Goal: Use online tool/utility: Use online tool/utility

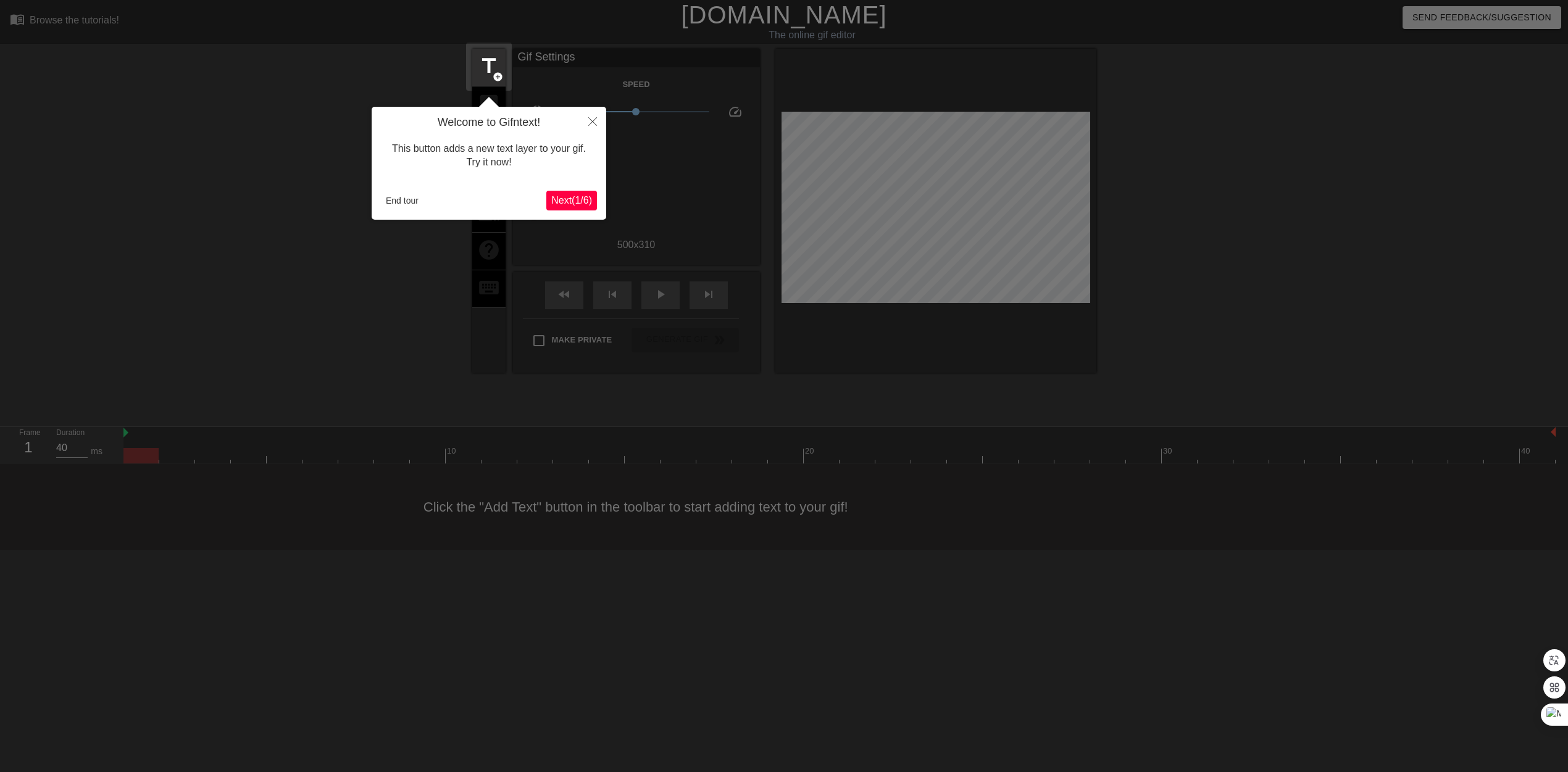
click at [581, 197] on span "Next ( 1 / 6 )" at bounding box center [571, 200] width 40 height 10
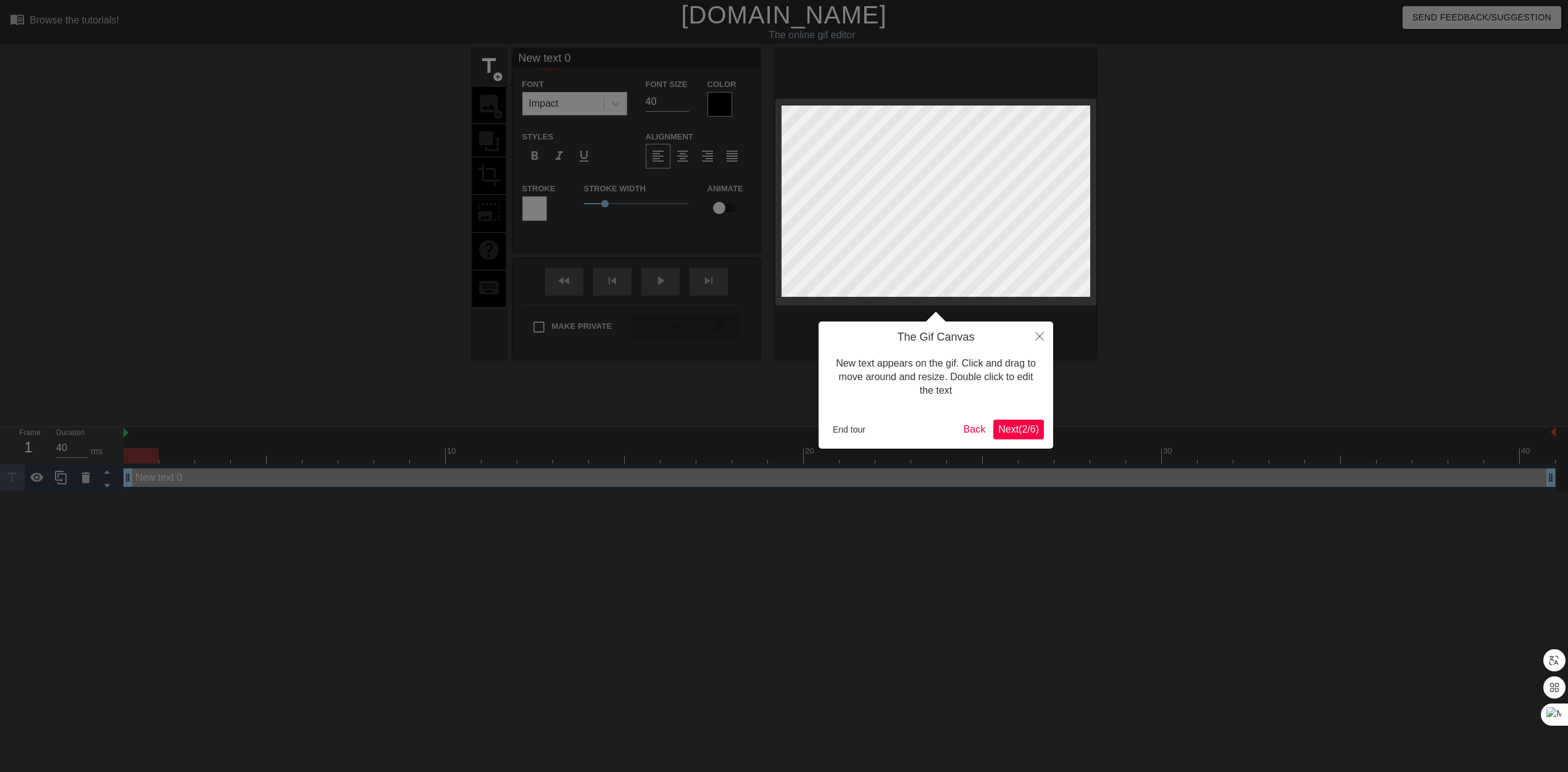
click at [1024, 428] on span "Next ( 2 / 6 )" at bounding box center [1018, 428] width 40 height 10
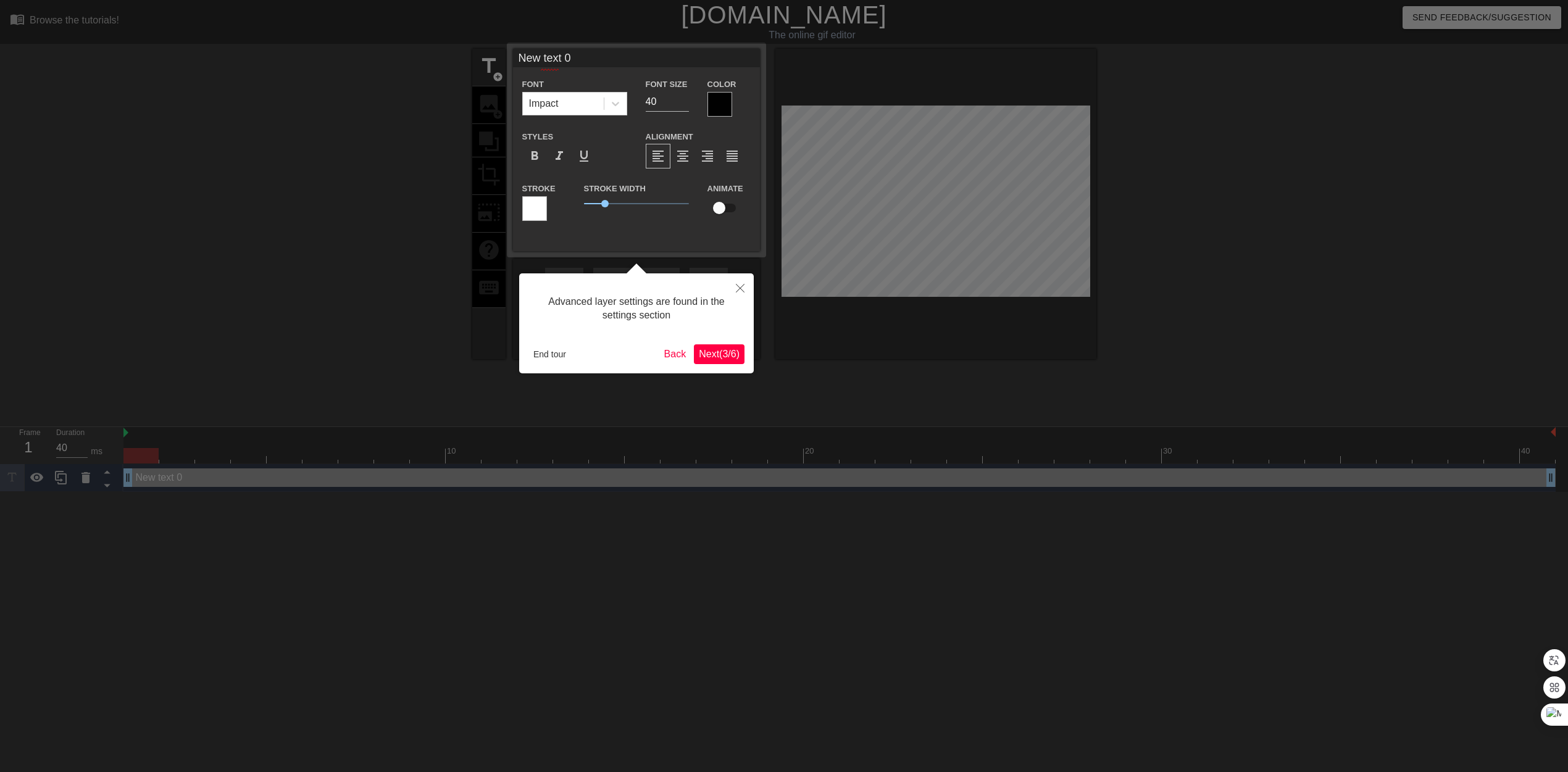
click at [724, 349] on span "Next ( 3 / 6 )" at bounding box center [718, 353] width 40 height 10
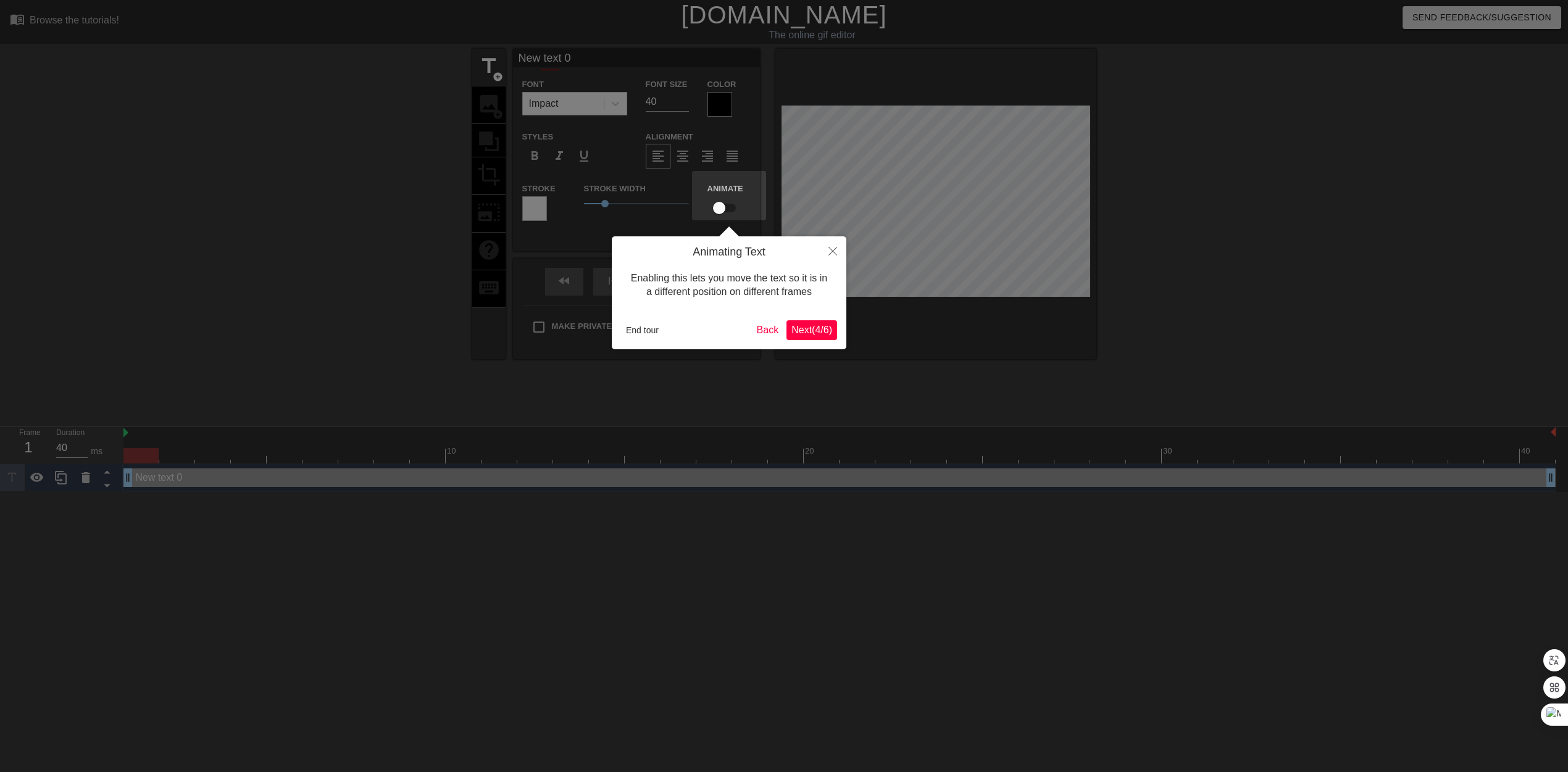
click at [809, 324] on span "Next ( 4 / 6 )" at bounding box center [811, 329] width 40 height 10
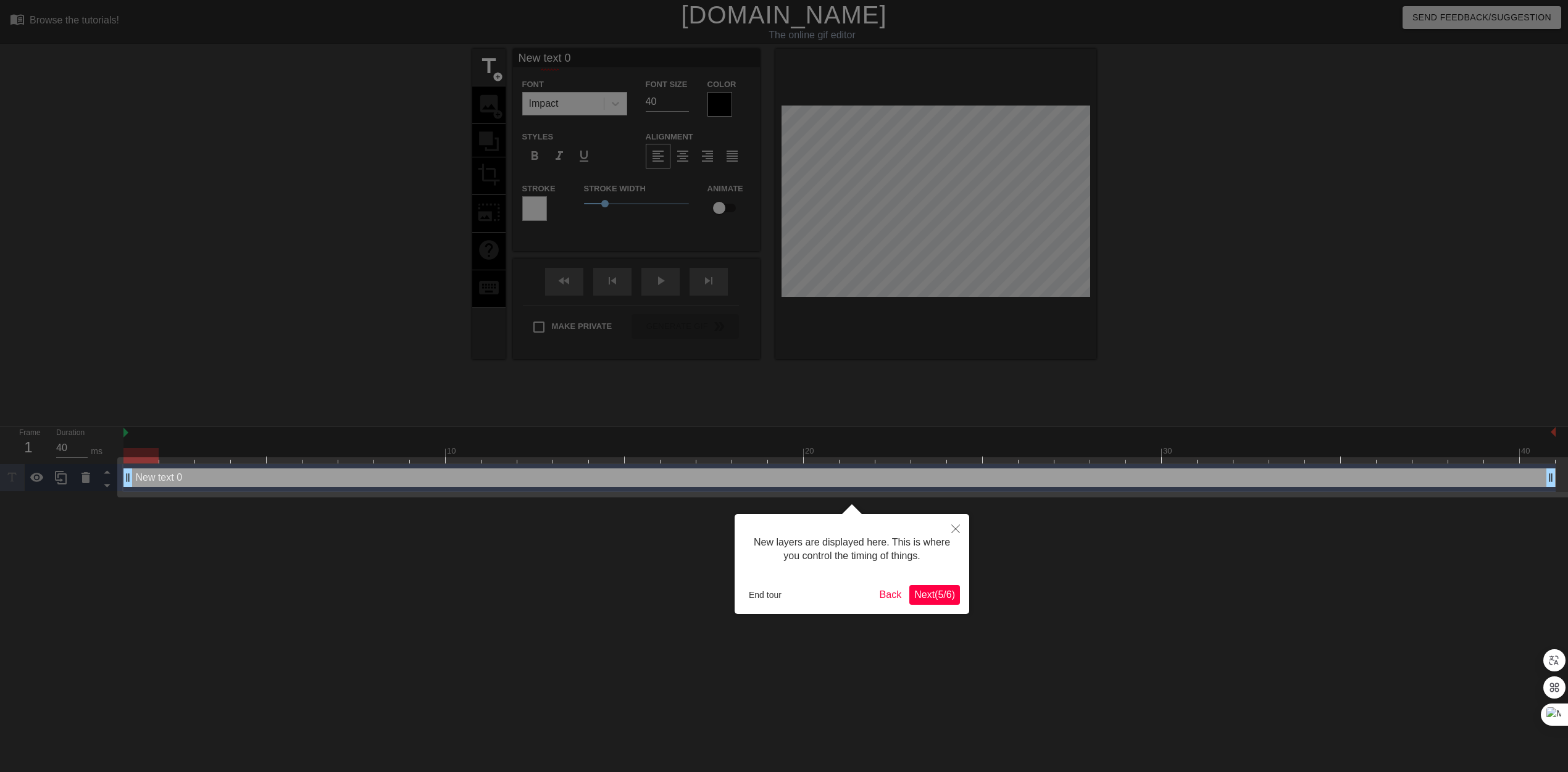
click at [953, 595] on span "Next ( 5 / 6 )" at bounding box center [934, 594] width 40 height 10
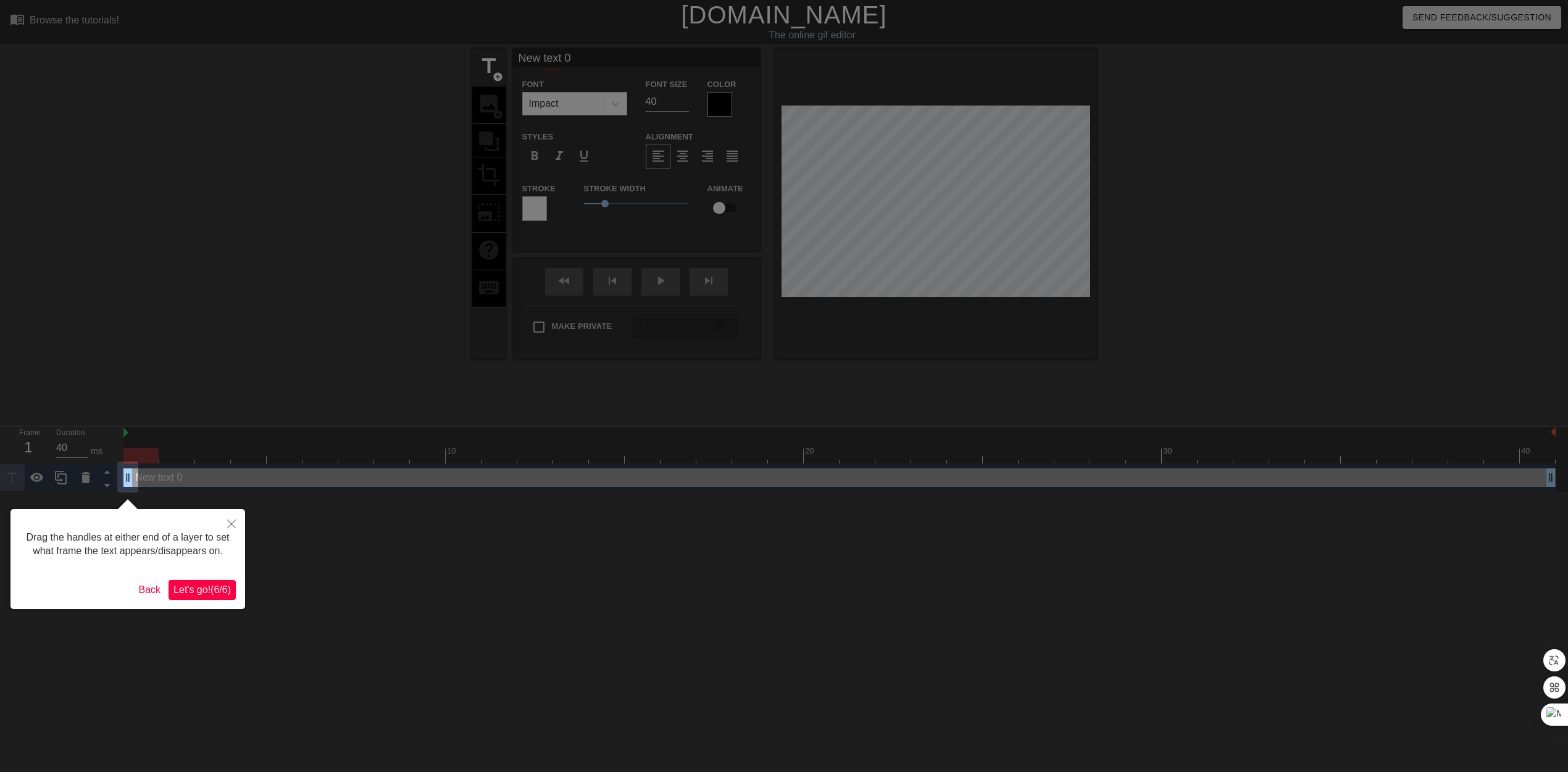
drag, startPoint x: 197, startPoint y: 590, endPoint x: 241, endPoint y: 563, distance: 51.6
click at [212, 582] on button "Let's go! ( 6 / 6 )" at bounding box center [202, 589] width 67 height 20
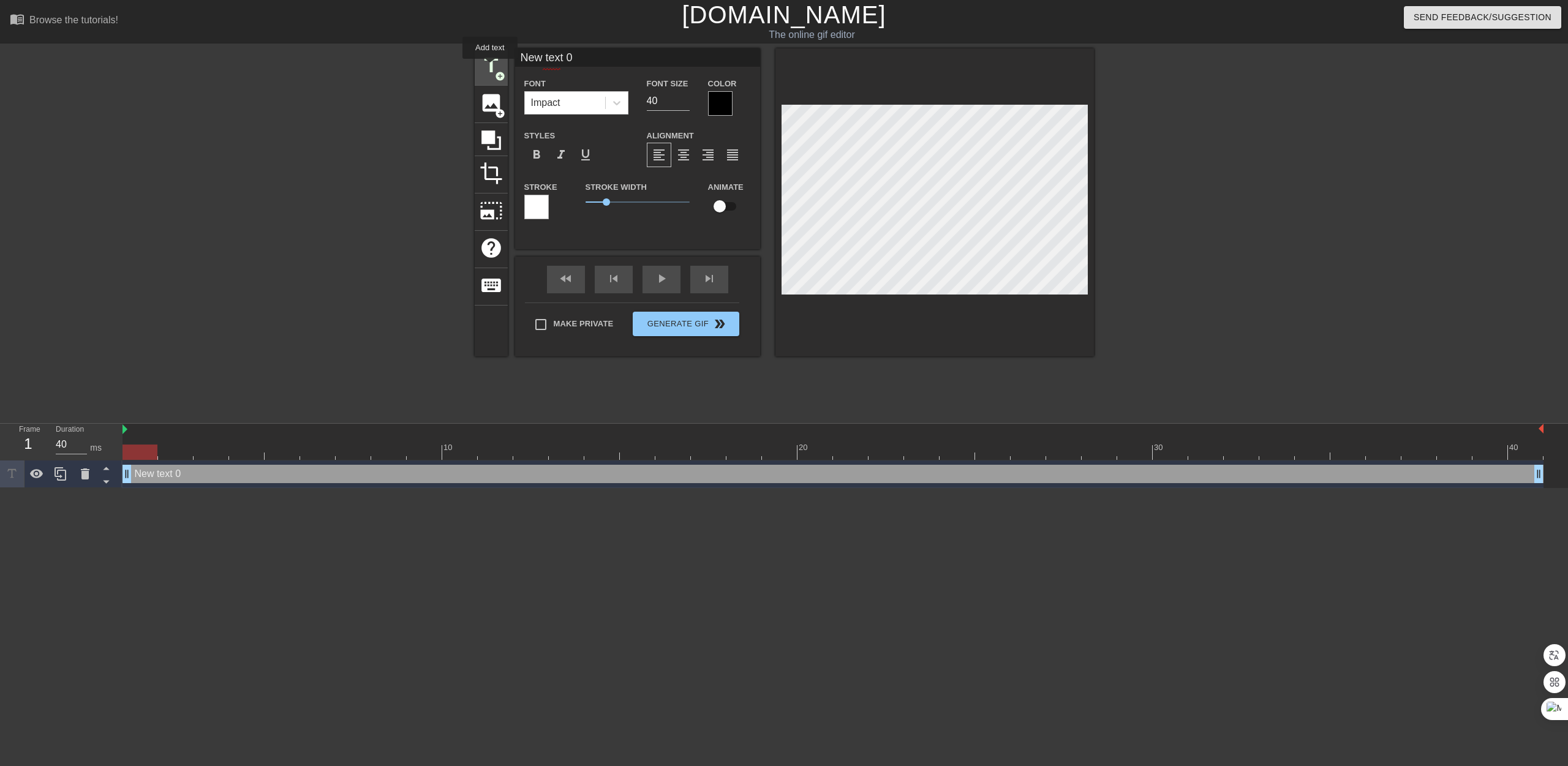
click at [490, 67] on span "title" at bounding box center [491, 65] width 23 height 23
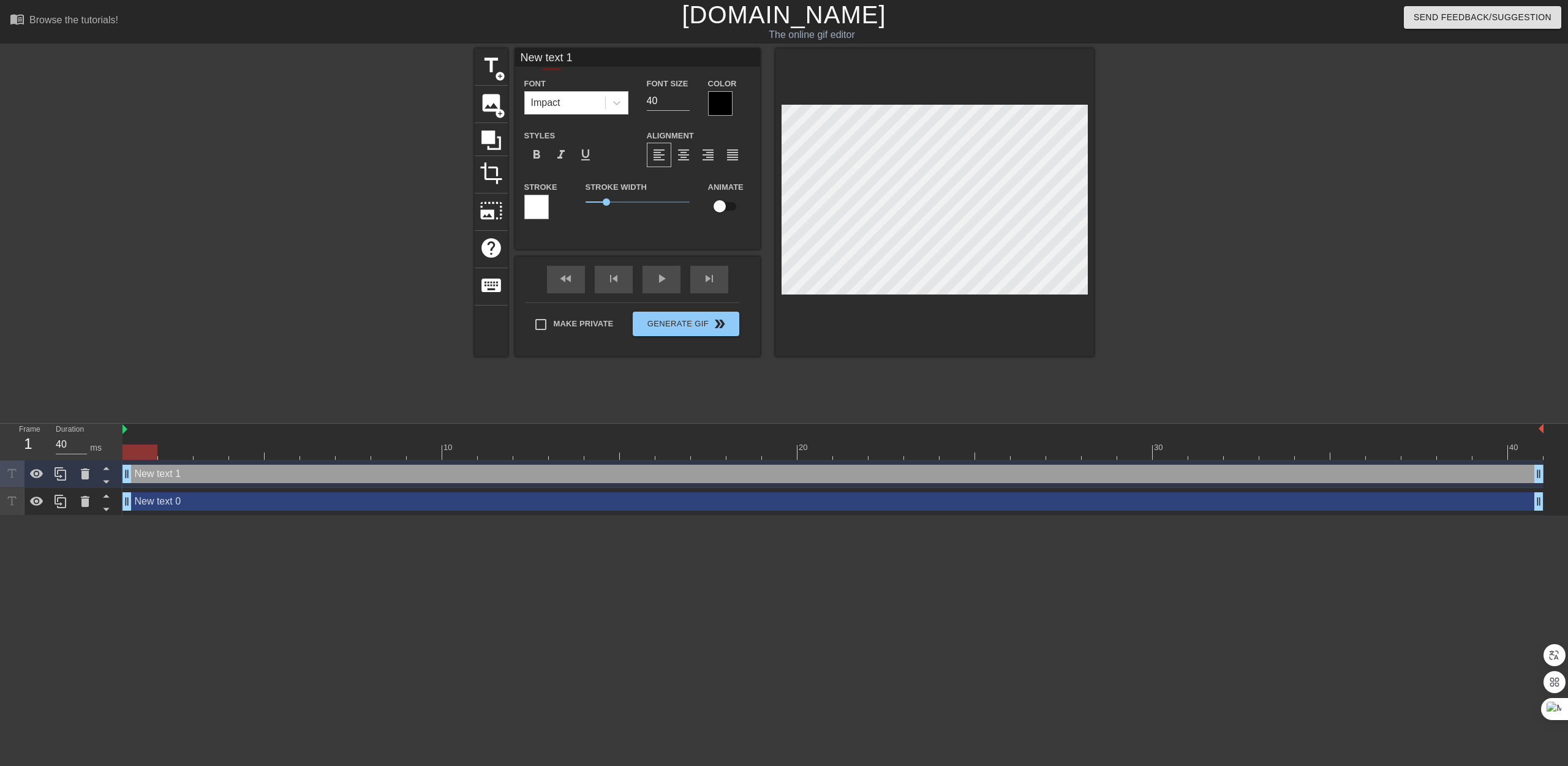
drag, startPoint x: 587, startPoint y: 54, endPoint x: 516, endPoint y: 53, distance: 71.0
click at [516, 53] on input "New text 1" at bounding box center [637, 57] width 245 height 18
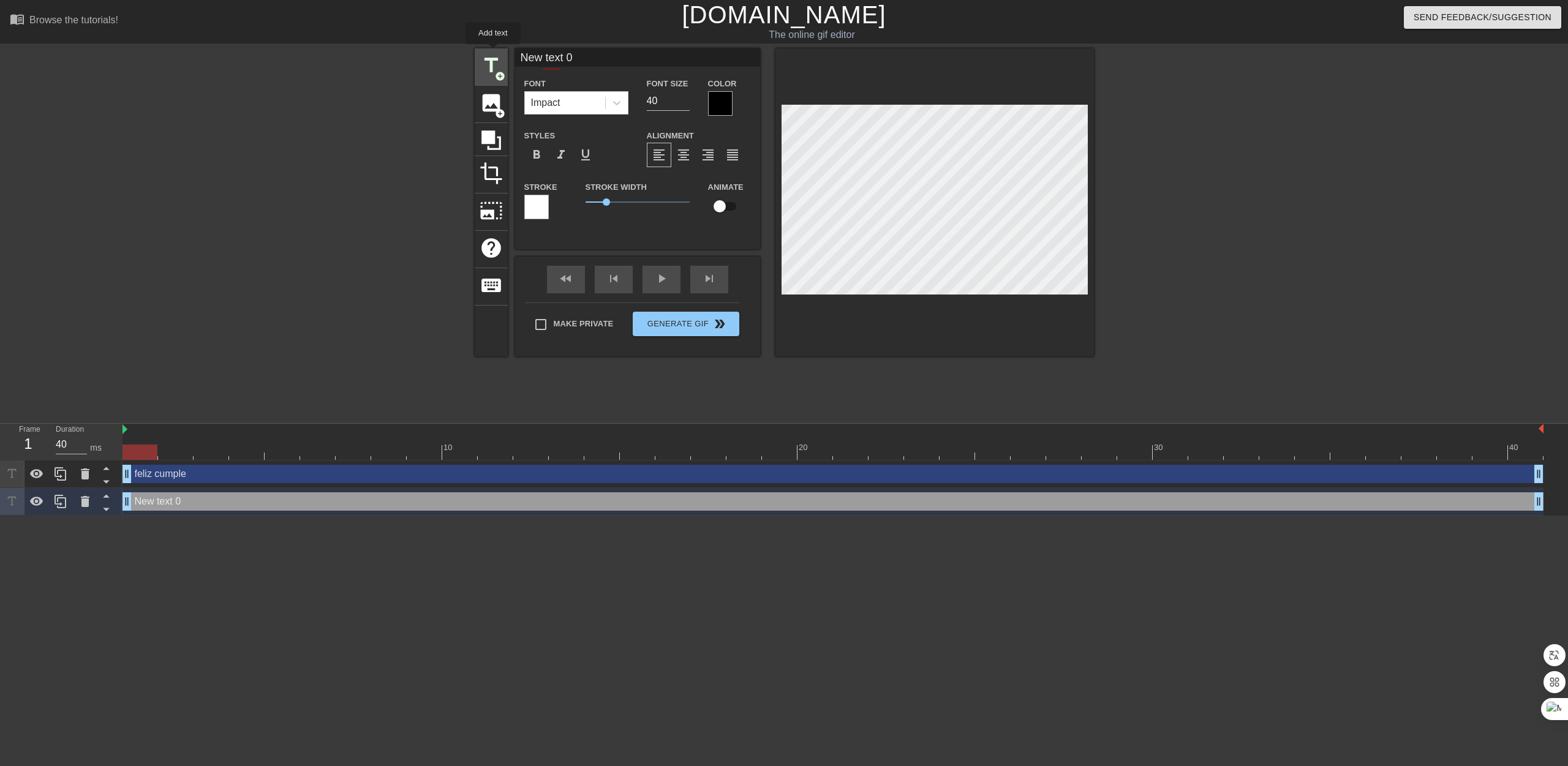
drag, startPoint x: 594, startPoint y: 62, endPoint x: 488, endPoint y: 54, distance: 106.3
click at [488, 54] on div "title add_circle image add_circle crop photo_size_select_large help keyboard Ne…" at bounding box center [784, 202] width 619 height 308
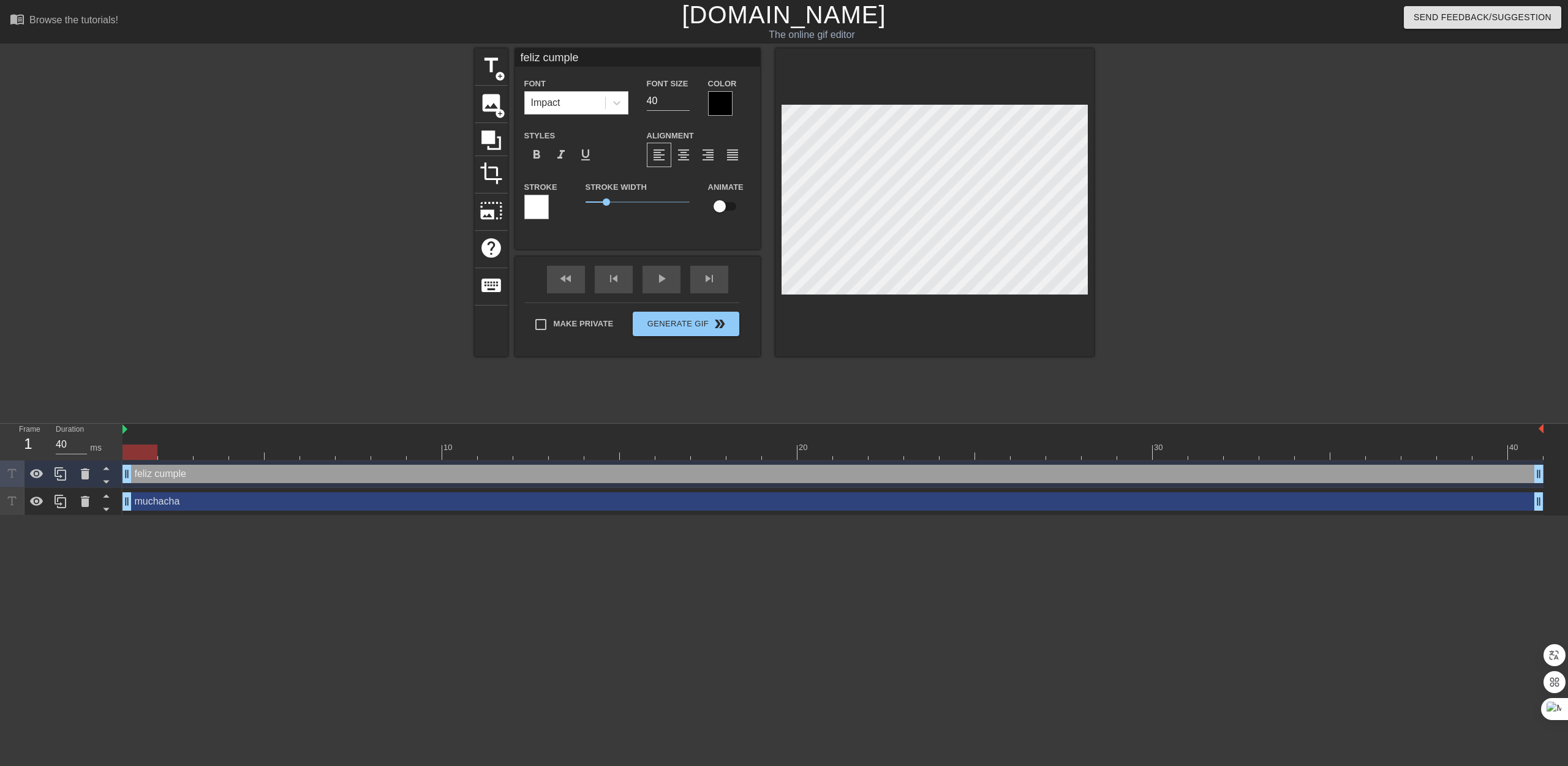
type input "muchacha"
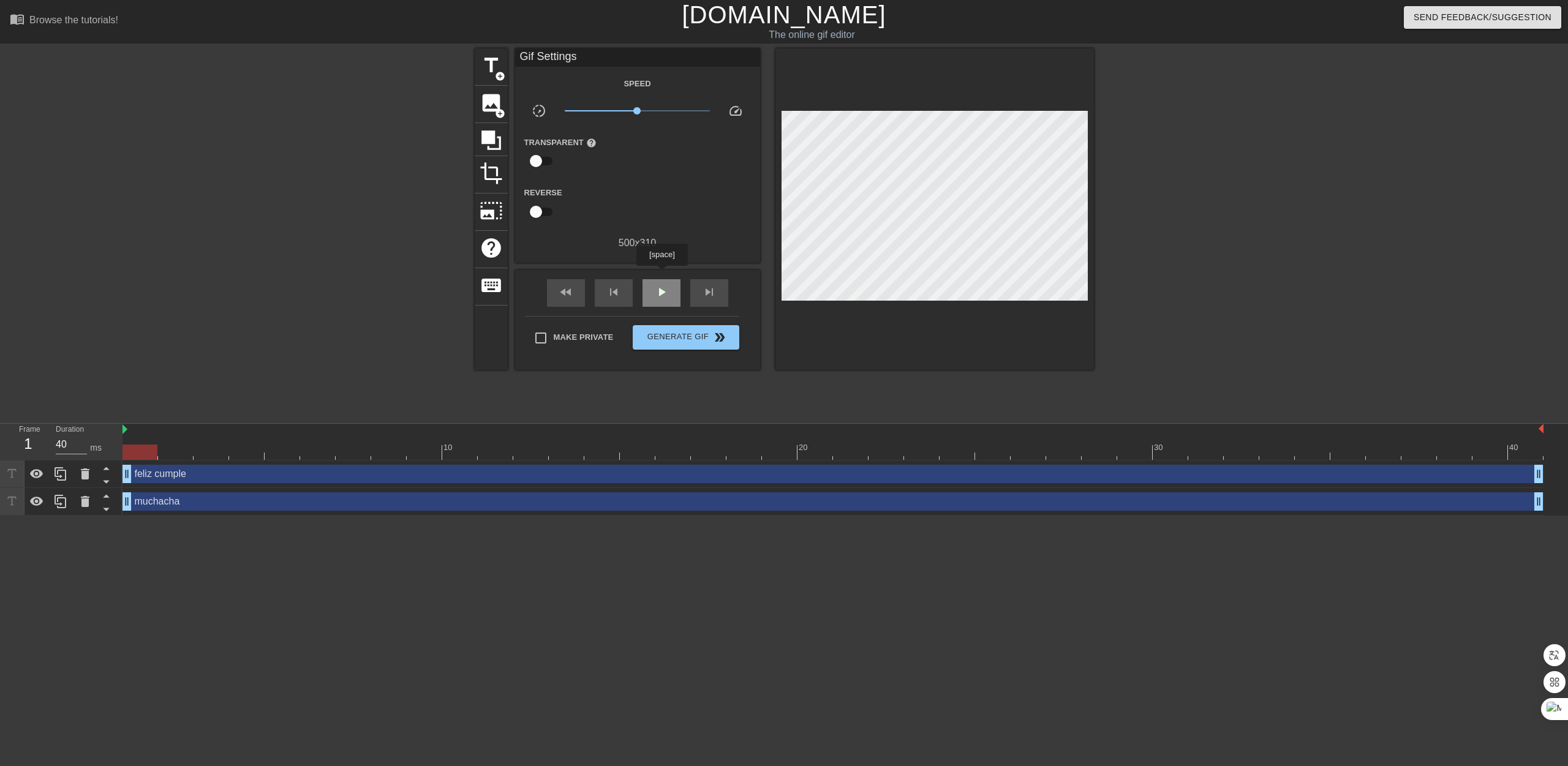
click at [662, 285] on span "play_arrow" at bounding box center [662, 292] width 15 height 15
click at [677, 330] on span "Generate Gif double_arrow" at bounding box center [685, 338] width 96 height 15
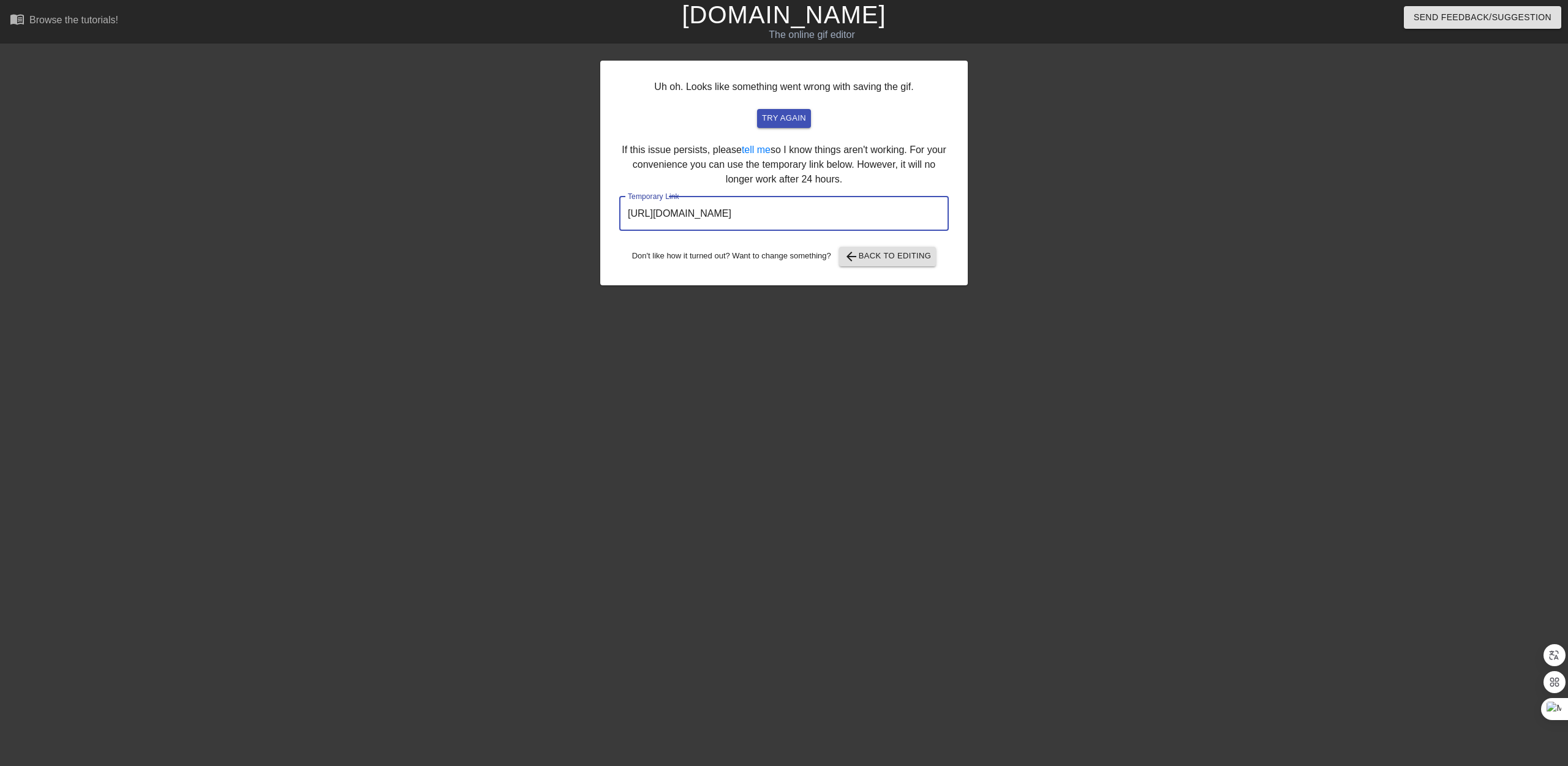
click at [842, 196] on input "[URL][DOMAIN_NAME]" at bounding box center [783, 213] width 329 height 34
drag, startPoint x: 855, startPoint y: 177, endPoint x: 588, endPoint y: 172, distance: 267.0
click at [588, 172] on div "Uh oh. Looks like something went wrong with saving the gif. try again If this i…" at bounding box center [784, 232] width 1568 height 367
